Goal: Contribute content: Contribute content

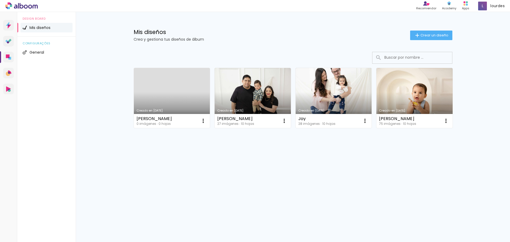
click at [182, 86] on link "Creado en [DATE]" at bounding box center [172, 98] width 76 height 60
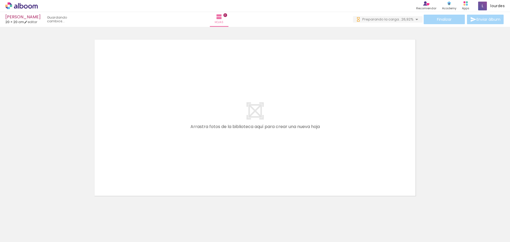
scroll to position [0, 309]
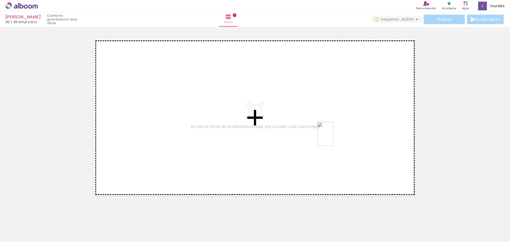
drag, startPoint x: 492, startPoint y: 229, endPoint x: 334, endPoint y: 138, distance: 182.2
click at [334, 138] on quentale-workspace at bounding box center [255, 121] width 510 height 242
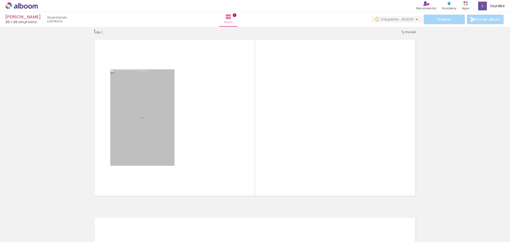
scroll to position [7, 0]
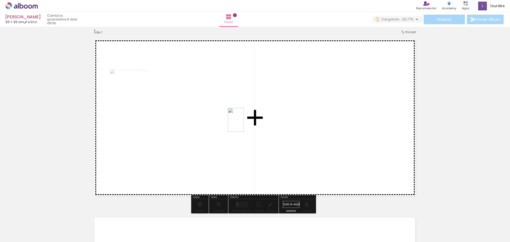
drag, startPoint x: 457, startPoint y: 224, endPoint x: 244, endPoint y: 124, distance: 235.7
click at [244, 124] on quentale-workspace at bounding box center [255, 121] width 510 height 242
drag, startPoint x: 429, startPoint y: 231, endPoint x: 323, endPoint y: 152, distance: 132.5
click at [323, 152] on quentale-workspace at bounding box center [255, 121] width 510 height 242
drag, startPoint x: 401, startPoint y: 233, endPoint x: 361, endPoint y: 103, distance: 136.5
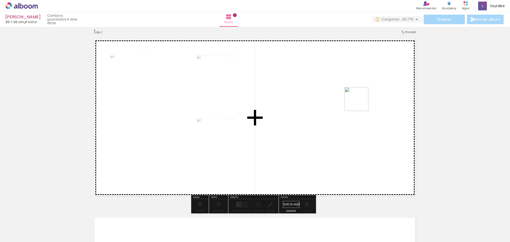
click at [361, 103] on quentale-workspace at bounding box center [255, 121] width 510 height 242
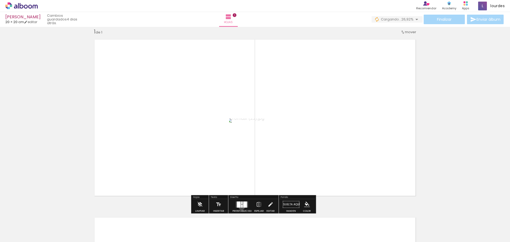
click at [241, 207] on div at bounding box center [242, 206] width 2 height 3
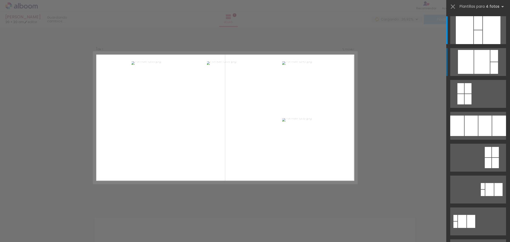
click at [483, 30] on div at bounding box center [478, 23] width 9 height 14
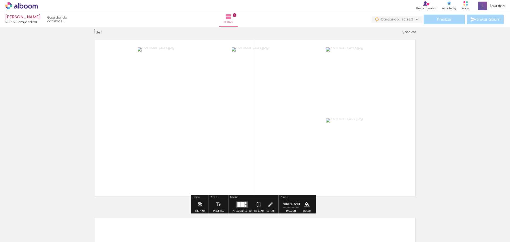
click at [243, 202] on div at bounding box center [242, 204] width 3 height 5
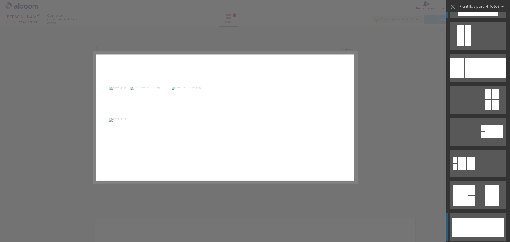
scroll to position [85, 0]
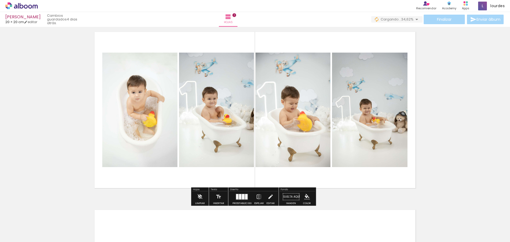
scroll to position [0, 0]
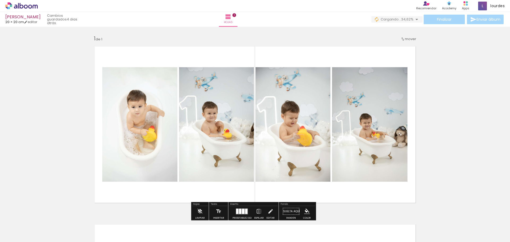
click at [405, 39] on span "mover" at bounding box center [410, 38] width 11 height 5
click at [401, 38] on span "Posición actual:" at bounding box center [392, 38] width 27 height 9
click at [404, 36] on span "Posición actual:" at bounding box center [392, 38] width 27 height 9
click at [424, 130] on div "Insertar hoja 1 de 1" at bounding box center [255, 207] width 510 height 357
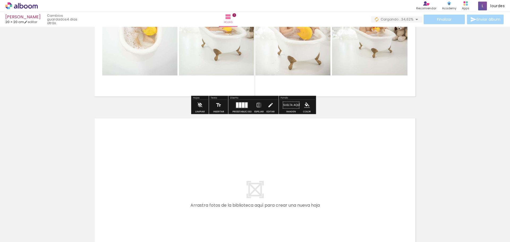
click at [394, 128] on quentale-layouter at bounding box center [255, 196] width 330 height 165
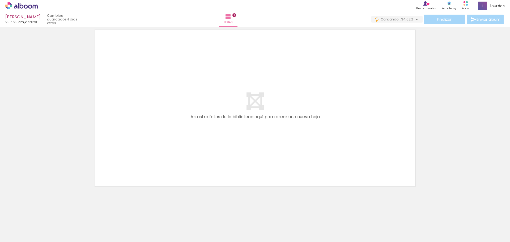
scroll to position [168, 0]
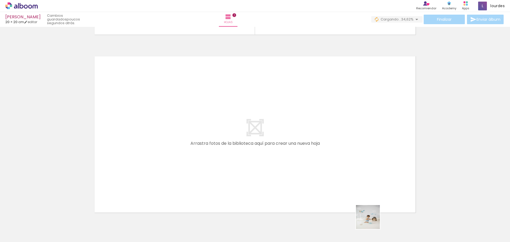
drag, startPoint x: 376, startPoint y: 230, endPoint x: 345, endPoint y: 212, distance: 35.8
click at [349, 152] on quentale-workspace at bounding box center [255, 121] width 510 height 242
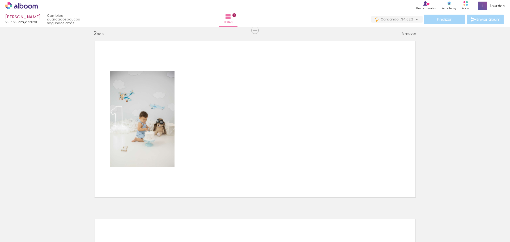
scroll to position [185, 0]
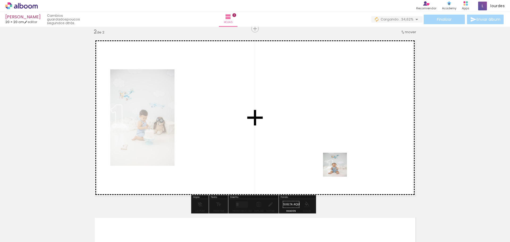
drag, startPoint x: 344, startPoint y: 223, endPoint x: 339, endPoint y: 165, distance: 58.1
click at [339, 165] on quentale-workspace at bounding box center [255, 121] width 510 height 242
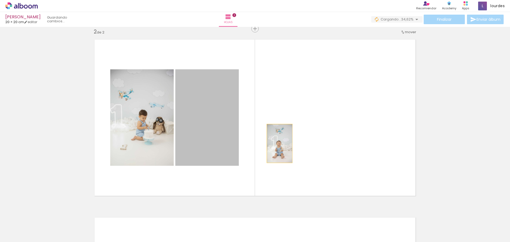
drag, startPoint x: 218, startPoint y: 146, endPoint x: 278, endPoint y: 144, distance: 60.1
click at [278, 144] on quentale-layouter at bounding box center [255, 117] width 330 height 165
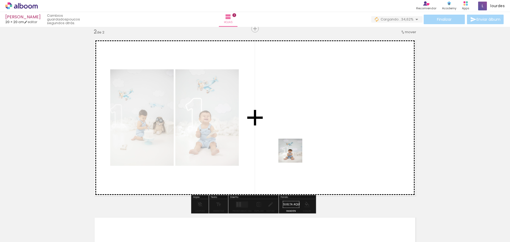
drag, startPoint x: 314, startPoint y: 229, endPoint x: 289, endPoint y: 133, distance: 98.3
click at [289, 133] on quentale-workspace at bounding box center [255, 121] width 510 height 242
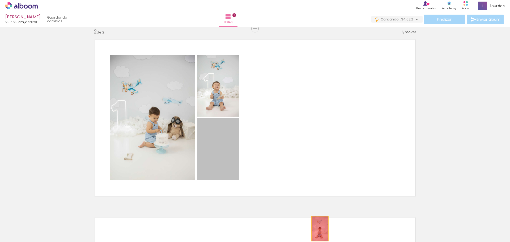
drag, startPoint x: 223, startPoint y: 154, endPoint x: 241, endPoint y: 106, distance: 51.2
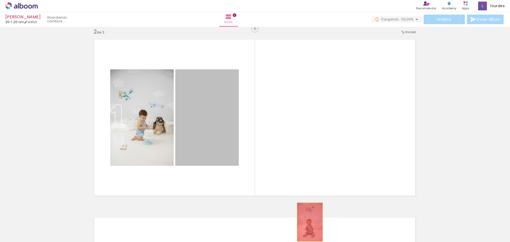
drag, startPoint x: 230, startPoint y: 103, endPoint x: 308, endPoint y: 229, distance: 147.6
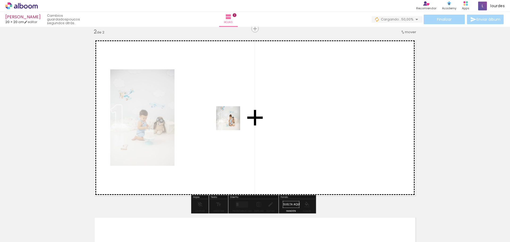
drag, startPoint x: 199, startPoint y: 228, endPoint x: 232, endPoint y: 122, distance: 110.8
click at [232, 122] on quentale-workspace at bounding box center [255, 121] width 510 height 242
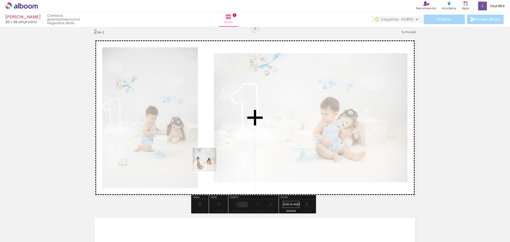
drag, startPoint x: 229, startPoint y: 223, endPoint x: 209, endPoint y: 164, distance: 63.1
click at [209, 164] on quentale-workspace at bounding box center [255, 121] width 510 height 242
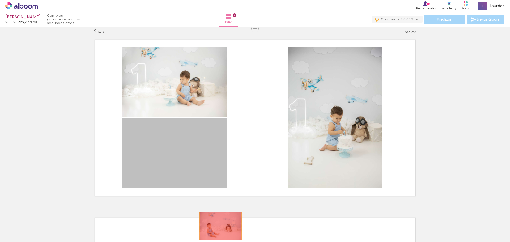
drag, startPoint x: 207, startPoint y: 162, endPoint x: 233, endPoint y: 229, distance: 71.9
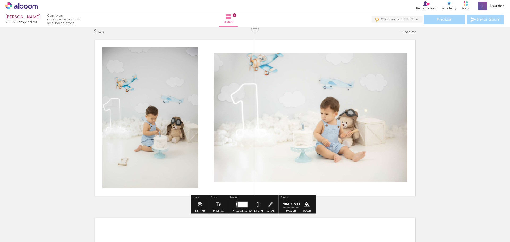
click at [244, 202] on div at bounding box center [242, 204] width 9 height 5
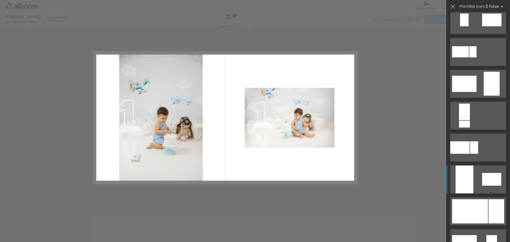
scroll to position [106, 0]
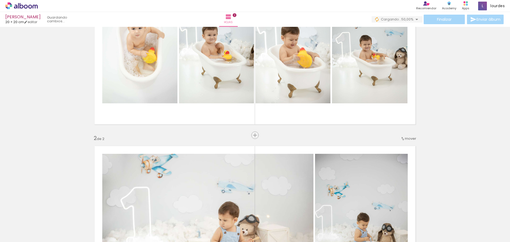
scroll to position [79, 0]
click at [407, 139] on span "mover" at bounding box center [410, 138] width 11 height 5
click at [406, 137] on paper-item "antes de la 1" at bounding box center [395, 137] width 40 height 9
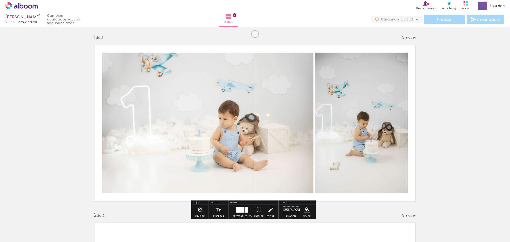
scroll to position [0, 0]
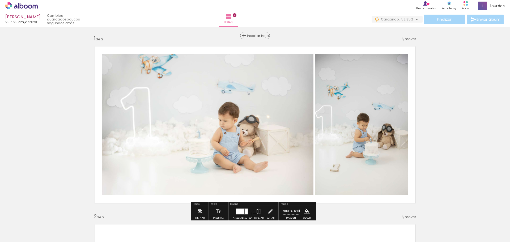
click at [254, 34] on span "Insertar hoja" at bounding box center [257, 35] width 21 height 3
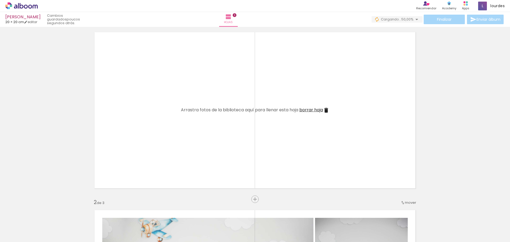
scroll to position [27, 0]
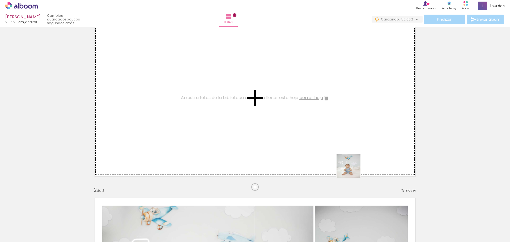
drag, startPoint x: 342, startPoint y: 228, endPoint x: 359, endPoint y: 148, distance: 81.9
click at [359, 148] on quentale-workspace at bounding box center [255, 121] width 510 height 242
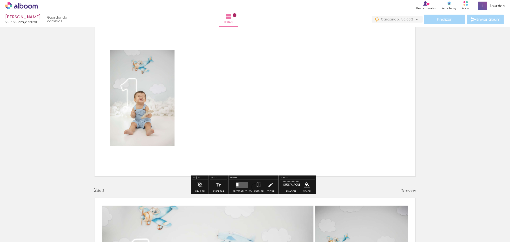
drag, startPoint x: 309, startPoint y: 231, endPoint x: 286, endPoint y: 224, distance: 24.7
click at [306, 152] on quentale-workspace at bounding box center [255, 121] width 510 height 242
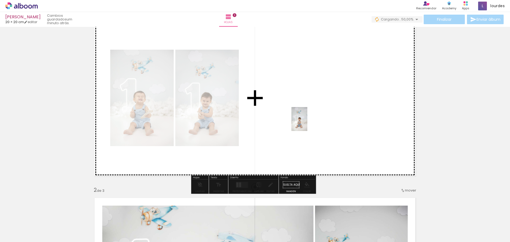
drag, startPoint x: 285, startPoint y: 228, endPoint x: 308, endPoint y: 123, distance: 107.0
click at [308, 123] on quentale-workspace at bounding box center [255, 121] width 510 height 242
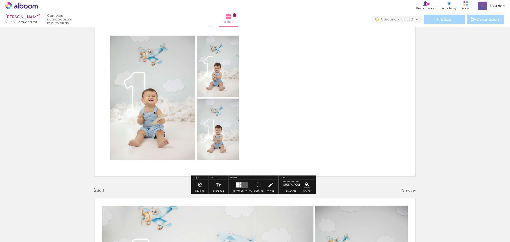
drag, startPoint x: 255, startPoint y: 230, endPoint x: 289, endPoint y: 131, distance: 104.8
click at [289, 131] on quentale-workspace at bounding box center [255, 121] width 510 height 242
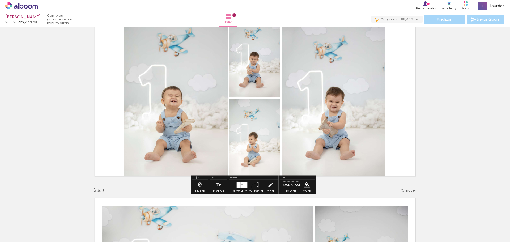
click at [247, 185] on quentale-layouter at bounding box center [242, 185] width 12 height 6
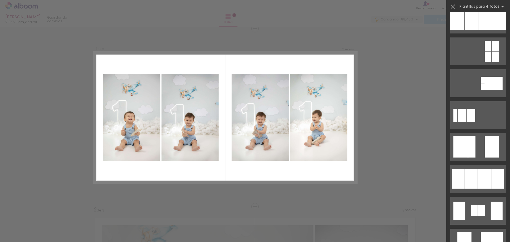
scroll to position [186, 0]
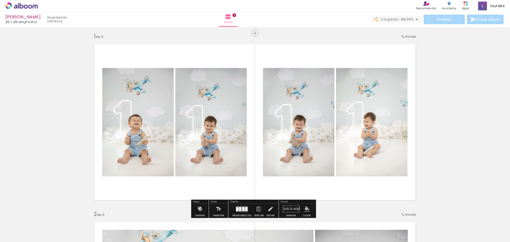
scroll to position [0, 0]
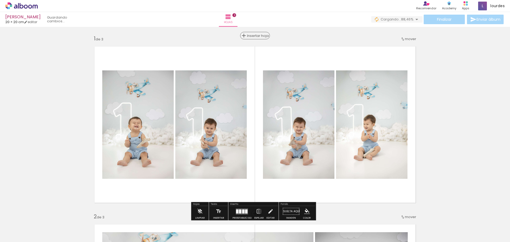
click at [253, 35] on span "Insertar hoja" at bounding box center [257, 35] width 21 height 3
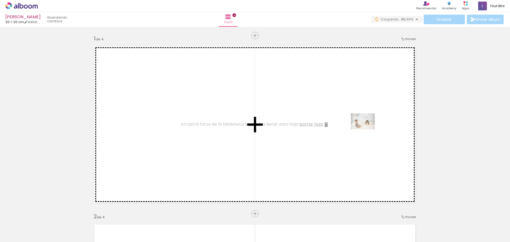
drag, startPoint x: 224, startPoint y: 228, endPoint x: 367, endPoint y: 129, distance: 173.9
click at [367, 129] on quentale-workspace at bounding box center [255, 121] width 510 height 242
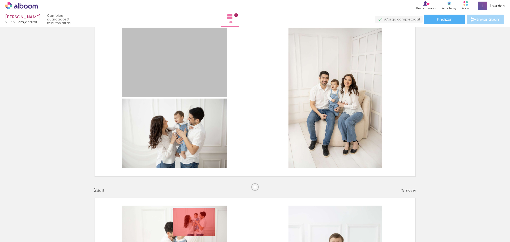
drag, startPoint x: 0, startPoint y: 0, endPoint x: 192, endPoint y: 222, distance: 293.6
click at [192, 222] on quentale-workspace at bounding box center [255, 121] width 510 height 242
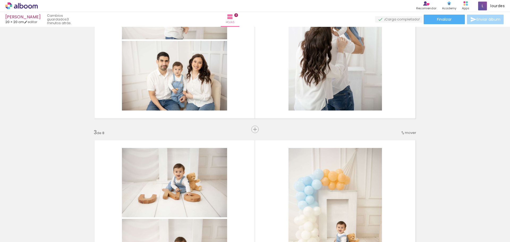
scroll to position [266, 0]
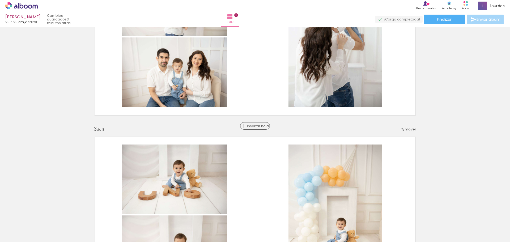
click at [253, 127] on span "Insertar hoja" at bounding box center [257, 125] width 21 height 3
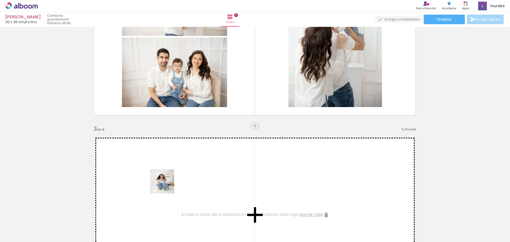
drag, startPoint x: 148, startPoint y: 228, endPoint x: 166, endPoint y: 186, distance: 46.4
click at [166, 186] on quentale-workspace at bounding box center [255, 121] width 510 height 242
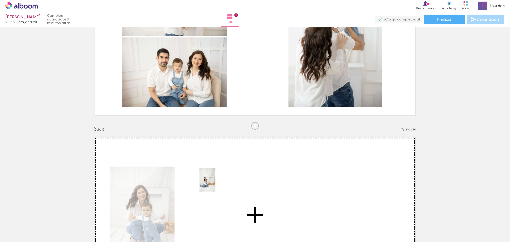
drag, startPoint x: 235, startPoint y: 224, endPoint x: 216, endPoint y: 184, distance: 45.1
click at [216, 184] on quentale-workspace at bounding box center [255, 121] width 510 height 242
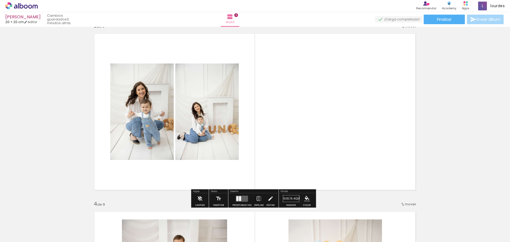
scroll to position [372, 0]
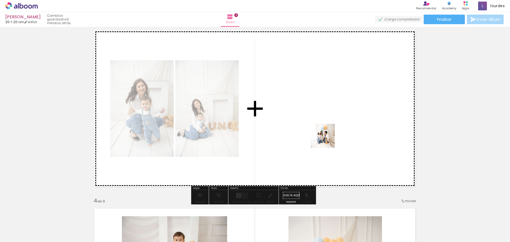
drag, startPoint x: 347, startPoint y: 230, endPoint x: 327, endPoint y: 140, distance: 92.2
click at [327, 140] on quentale-workspace at bounding box center [255, 121] width 510 height 242
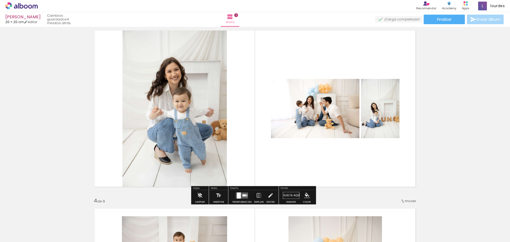
click at [19, 227] on input "Todas las fotos" at bounding box center [12, 226] width 15 height 5
click at [26, 223] on paper-item "No usadas" at bounding box center [16, 224] width 27 height 5
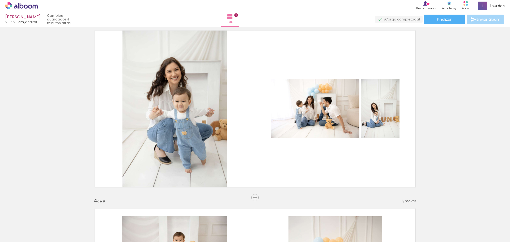
click at [19, 228] on input "No usadas" at bounding box center [12, 230] width 15 height 5
click at [0, 0] on slot "Todas las fotos" at bounding box center [0, 0] width 0 height 0
type input "Todas las fotos"
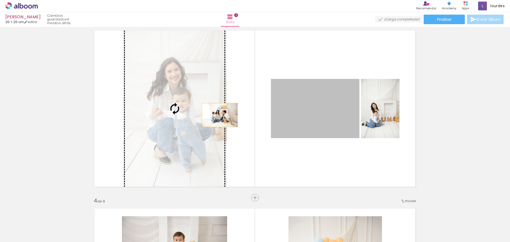
drag, startPoint x: 322, startPoint y: 112, endPoint x: 218, endPoint y: 115, distance: 104.5
click at [0, 0] on slot at bounding box center [0, 0] width 0 height 0
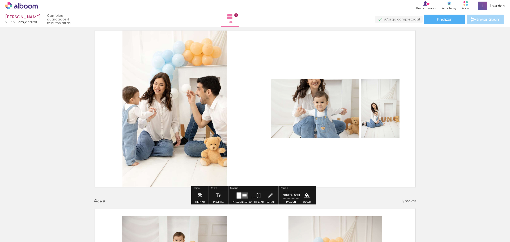
click at [238, 192] on div at bounding box center [242, 195] width 14 height 11
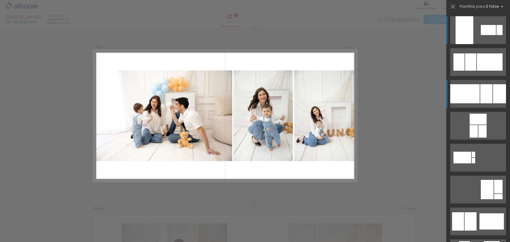
scroll to position [363, 0]
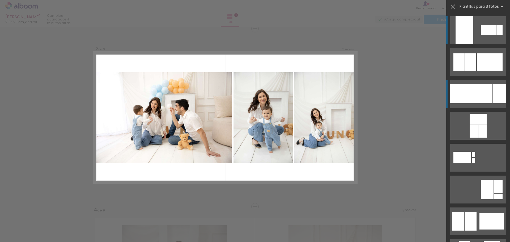
click at [467, 92] on div at bounding box center [466, 93] width 30 height 19
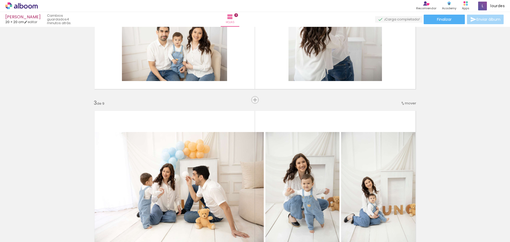
scroll to position [177, 0]
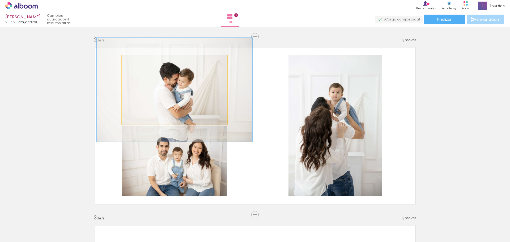
drag, startPoint x: 134, startPoint y: 61, endPoint x: 143, endPoint y: 61, distance: 9.0
click at [143, 61] on div at bounding box center [143, 60] width 5 height 5
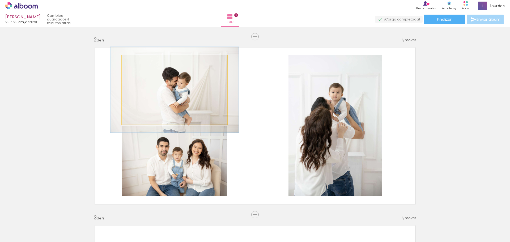
drag, startPoint x: 142, startPoint y: 60, endPoint x: 136, endPoint y: 60, distance: 5.6
type paper-slider "122"
click at [137, 60] on div at bounding box center [139, 60] width 5 height 5
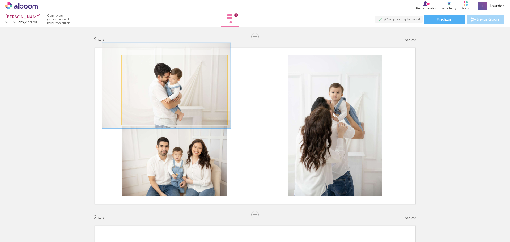
drag, startPoint x: 171, startPoint y: 85, endPoint x: 164, endPoint y: 81, distance: 8.6
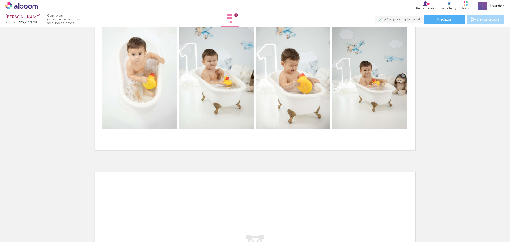
scroll to position [1487, 0]
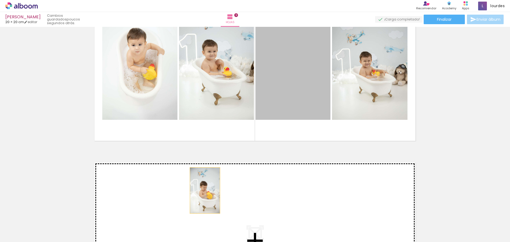
drag, startPoint x: 276, startPoint y: 69, endPoint x: 203, endPoint y: 191, distance: 141.5
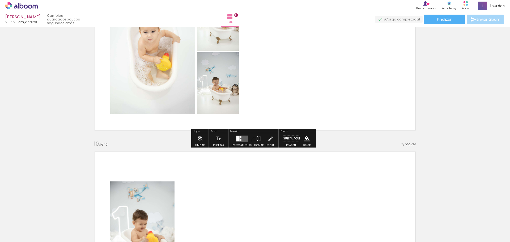
scroll to position [1451, 0]
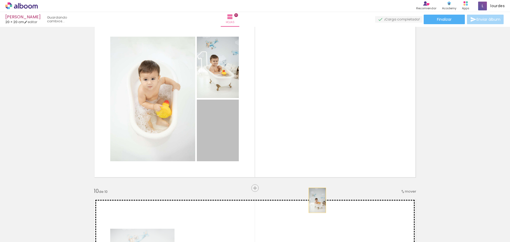
drag, startPoint x: 214, startPoint y: 128, endPoint x: 316, endPoint y: 200, distance: 124.3
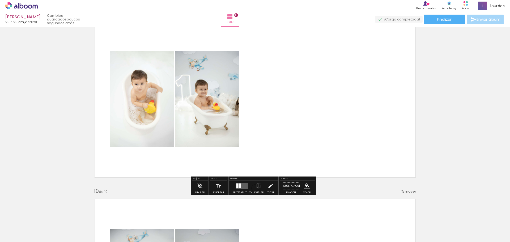
click at [244, 186] on quentale-layouter at bounding box center [242, 186] width 12 height 6
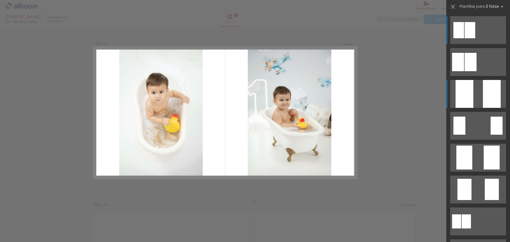
scroll to position [1432, 0]
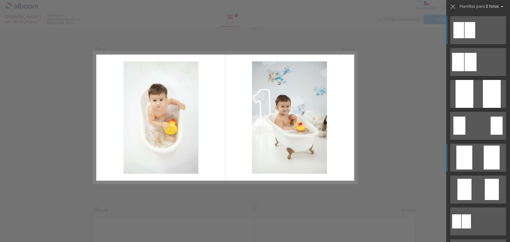
click at [463, 38] on div at bounding box center [459, 30] width 11 height 16
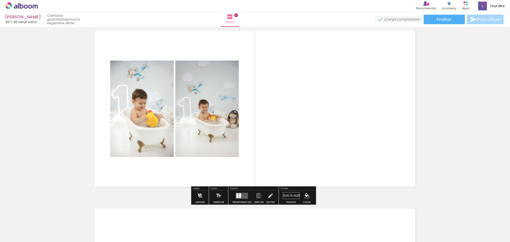
scroll to position [1645, 0]
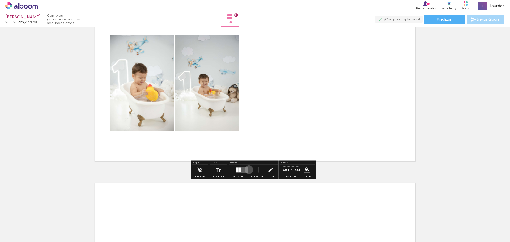
click at [248, 170] on div at bounding box center [242, 170] width 14 height 11
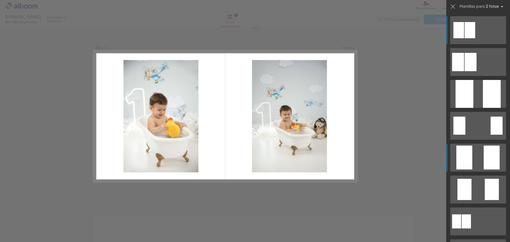
scroll to position [1610, 0]
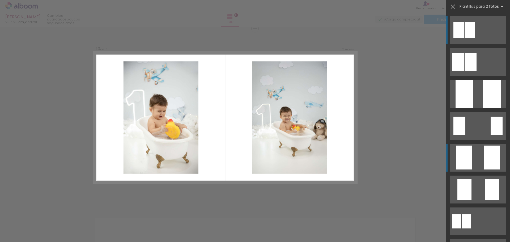
click at [464, 38] on div at bounding box center [459, 30] width 11 height 16
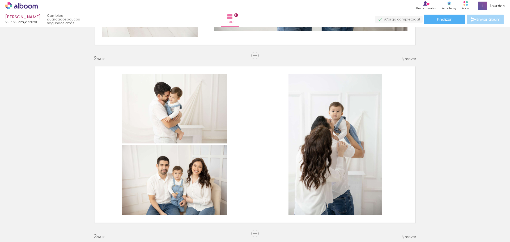
scroll to position [0, 0]
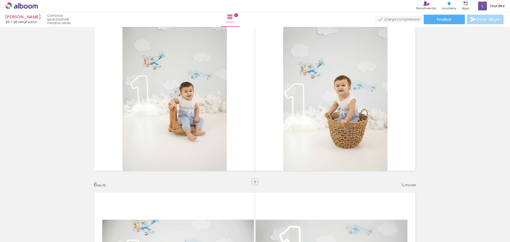
scroll to position [0, 339]
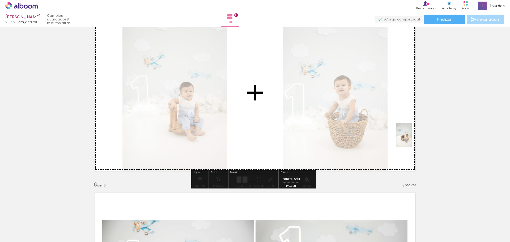
drag, startPoint x: 494, startPoint y: 232, endPoint x: 412, endPoint y: 139, distance: 123.7
click at [412, 139] on quentale-workspace at bounding box center [255, 121] width 510 height 242
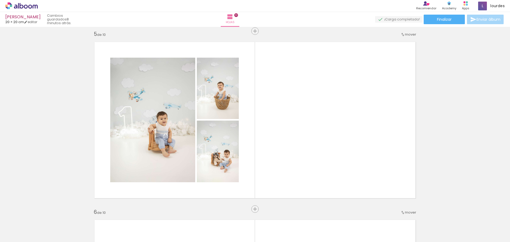
scroll to position [638, 0]
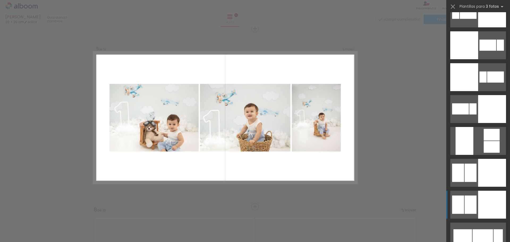
scroll to position [2286, 0]
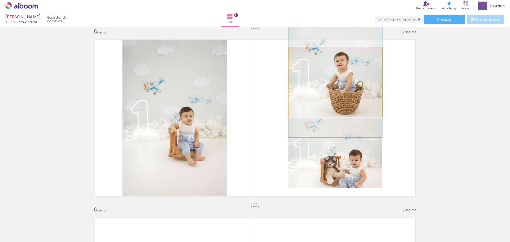
drag, startPoint x: 360, startPoint y: 101, endPoint x: 357, endPoint y: 86, distance: 15.1
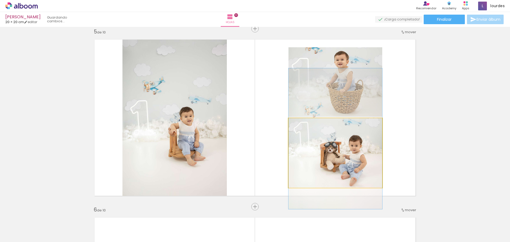
drag, startPoint x: 357, startPoint y: 156, endPoint x: 357, endPoint y: 142, distance: 14.4
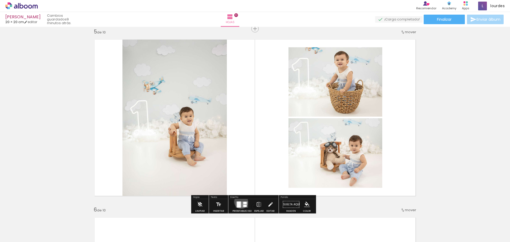
click at [240, 202] on quentale-layouter at bounding box center [242, 205] width 12 height 6
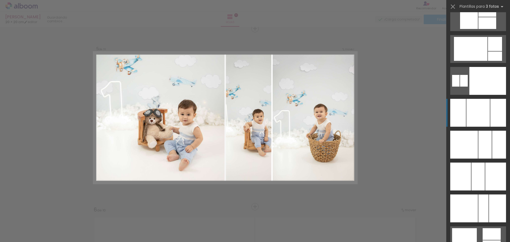
scroll to position [3430, 0]
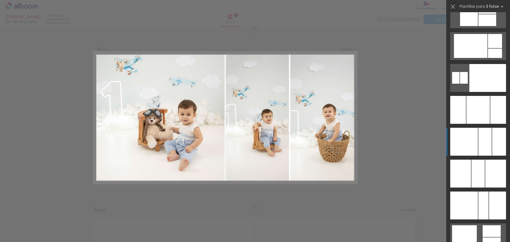
click at [482, 124] on div at bounding box center [478, 110] width 23 height 28
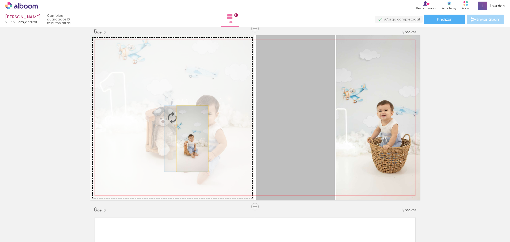
drag, startPoint x: 304, startPoint y: 147, endPoint x: 191, endPoint y: 139, distance: 113.5
click at [0, 0] on slot at bounding box center [0, 0] width 0 height 0
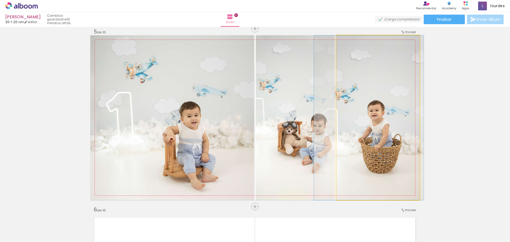
drag, startPoint x: 393, startPoint y: 133, endPoint x: 384, endPoint y: 133, distance: 9.0
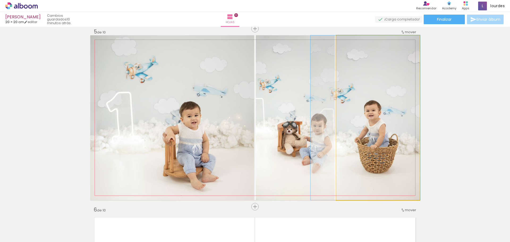
drag, startPoint x: 390, startPoint y: 132, endPoint x: 386, endPoint y: 133, distance: 3.5
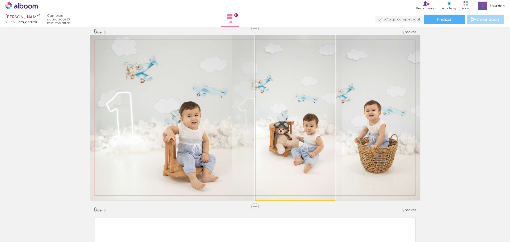
drag, startPoint x: 300, startPoint y: 130, endPoint x: 292, endPoint y: 131, distance: 8.0
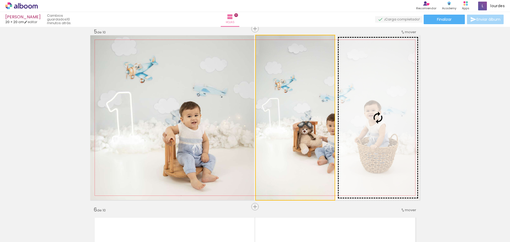
drag, startPoint x: 299, startPoint y: 135, endPoint x: 371, endPoint y: 135, distance: 71.5
click at [0, 0] on slot at bounding box center [0, 0] width 0 height 0
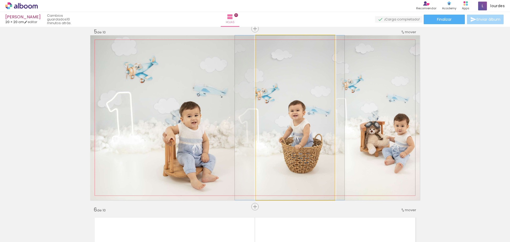
drag, startPoint x: 300, startPoint y: 137, endPoint x: 294, endPoint y: 138, distance: 5.6
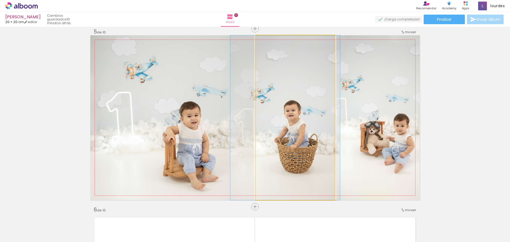
drag, startPoint x: 294, startPoint y: 138, endPoint x: 290, endPoint y: 139, distance: 4.6
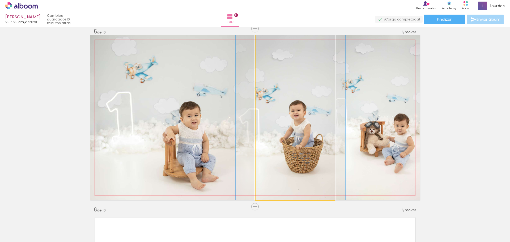
drag, startPoint x: 290, startPoint y: 139, endPoint x: 295, endPoint y: 138, distance: 5.3
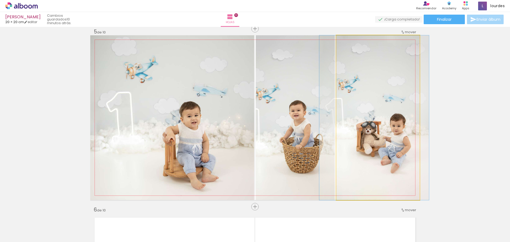
drag, startPoint x: 402, startPoint y: 139, endPoint x: 398, endPoint y: 139, distance: 3.7
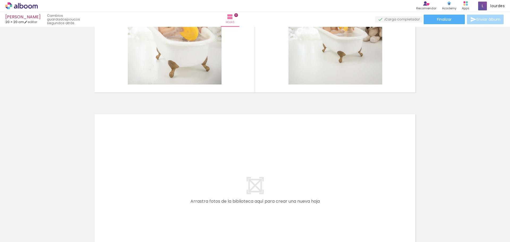
scroll to position [1523, 0]
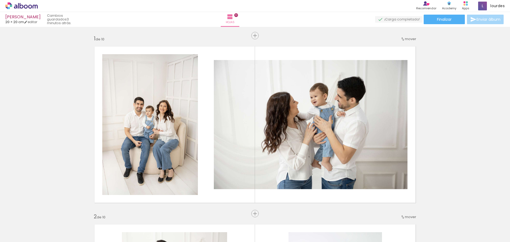
scroll to position [0, 339]
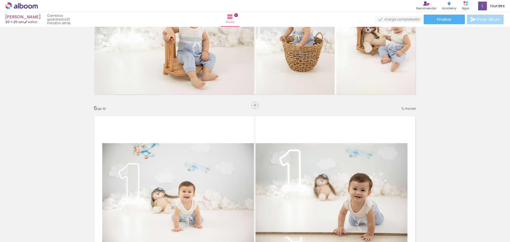
scroll to position [744, 0]
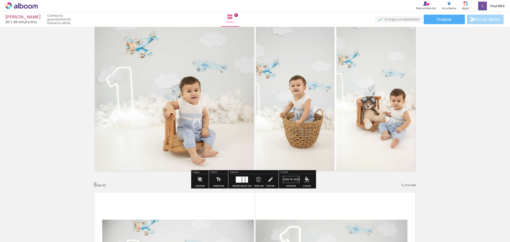
scroll to position [718, 0]
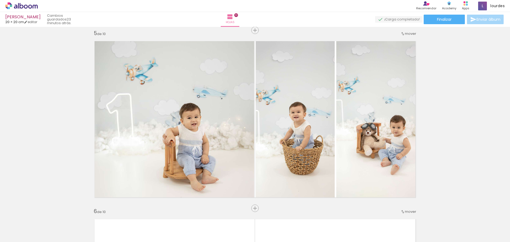
drag, startPoint x: 306, startPoint y: 229, endPoint x: 366, endPoint y: 13, distance: 223.4
click at [366, 13] on div "Tomás 20 × 20 cm editar 23 minutos atrás. Hojas 10 Finalizar Enviar álbum" at bounding box center [255, 13] width 510 height 27
click at [437, 21] on span "Finalizar" at bounding box center [444, 20] width 15 height 4
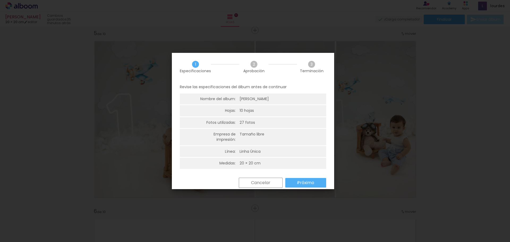
click at [0, 0] on slot "Próximo" at bounding box center [0, 0] width 0 height 0
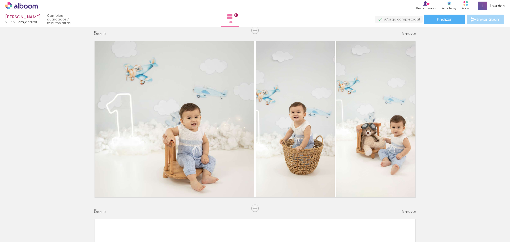
scroll to position [0, 339]
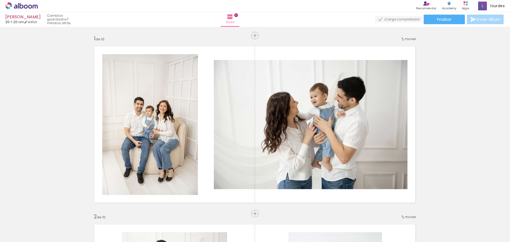
scroll to position [0, 339]
